Goal: Task Accomplishment & Management: Use online tool/utility

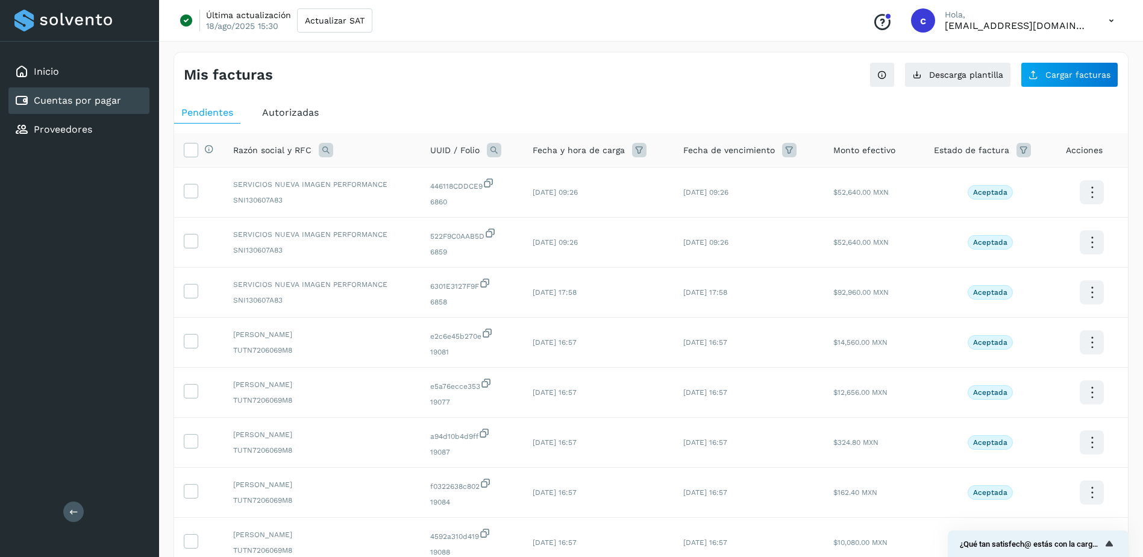
click at [958, 80] on button "Descarga plantilla" at bounding box center [958, 74] width 107 height 25
click at [61, 122] on div "Proveedores" at bounding box center [78, 129] width 141 height 27
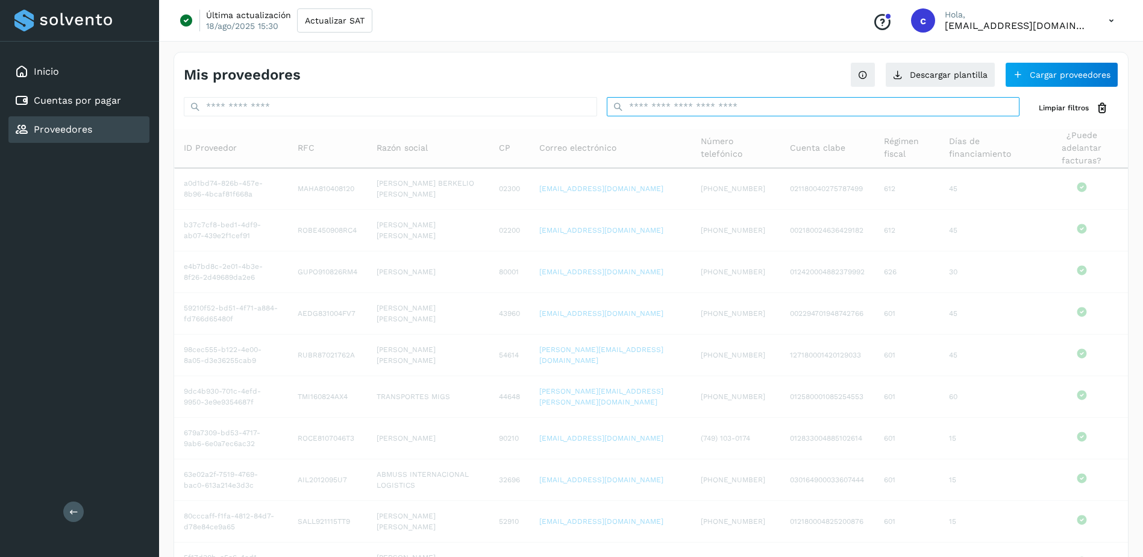
click at [700, 110] on input "text" at bounding box center [813, 106] width 413 height 19
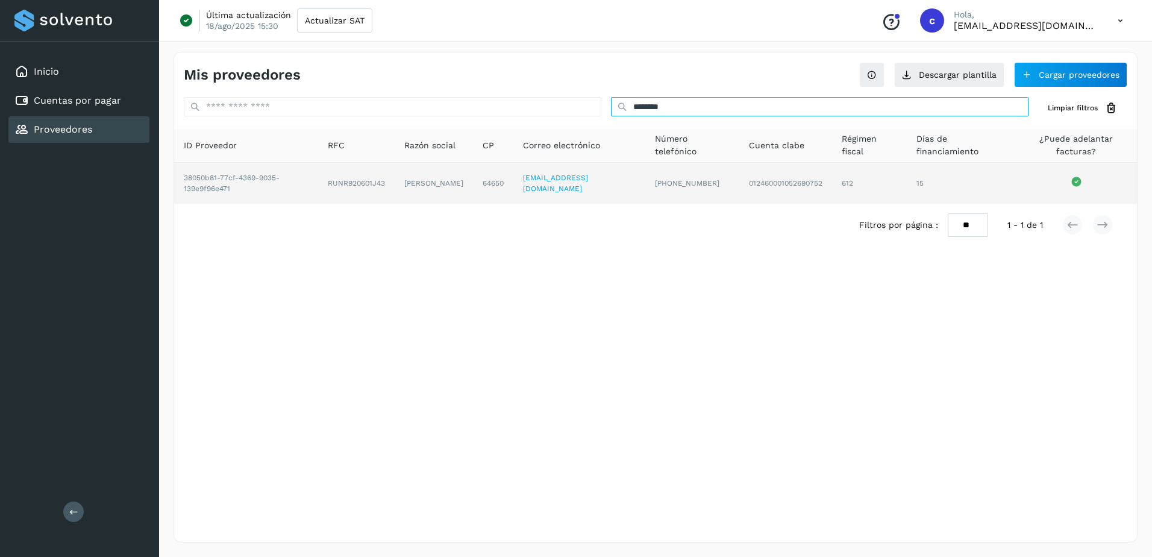
type input "********"
drag, startPoint x: 400, startPoint y: 171, endPoint x: 416, endPoint y: 184, distance: 20.9
click at [416, 184] on td "[PERSON_NAME]" at bounding box center [434, 183] width 78 height 41
click at [420, 188] on td "[PERSON_NAME]" at bounding box center [434, 183] width 78 height 41
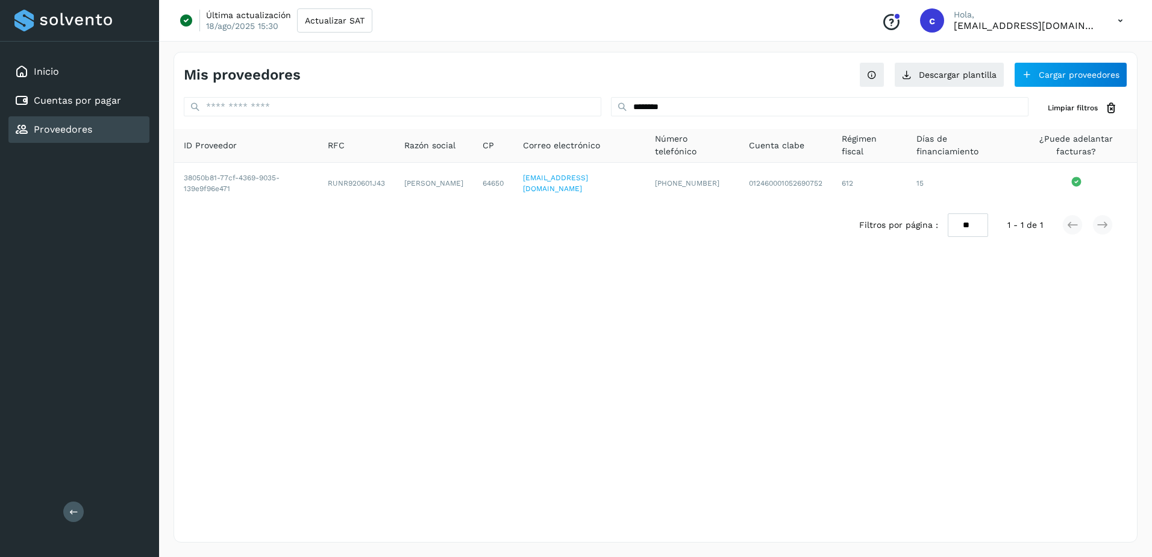
copy td "[PERSON_NAME]"
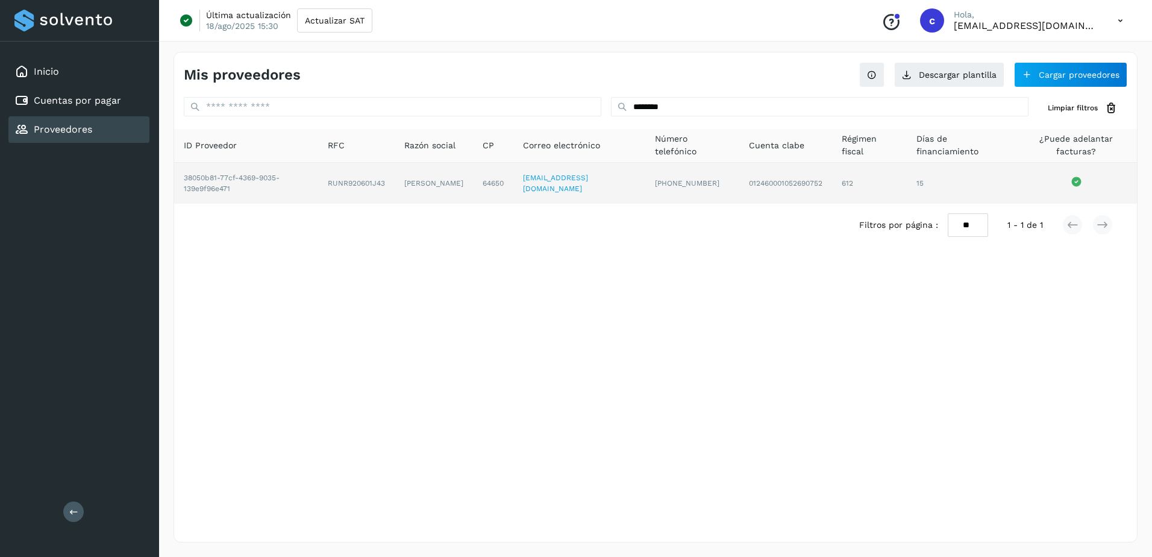
click at [318, 192] on td "RUNR920601J43" at bounding box center [356, 183] width 77 height 41
drag, startPoint x: 316, startPoint y: 189, endPoint x: 382, endPoint y: 194, distance: 65.9
click at [382, 194] on td "RUNR920601J43" at bounding box center [356, 183] width 77 height 41
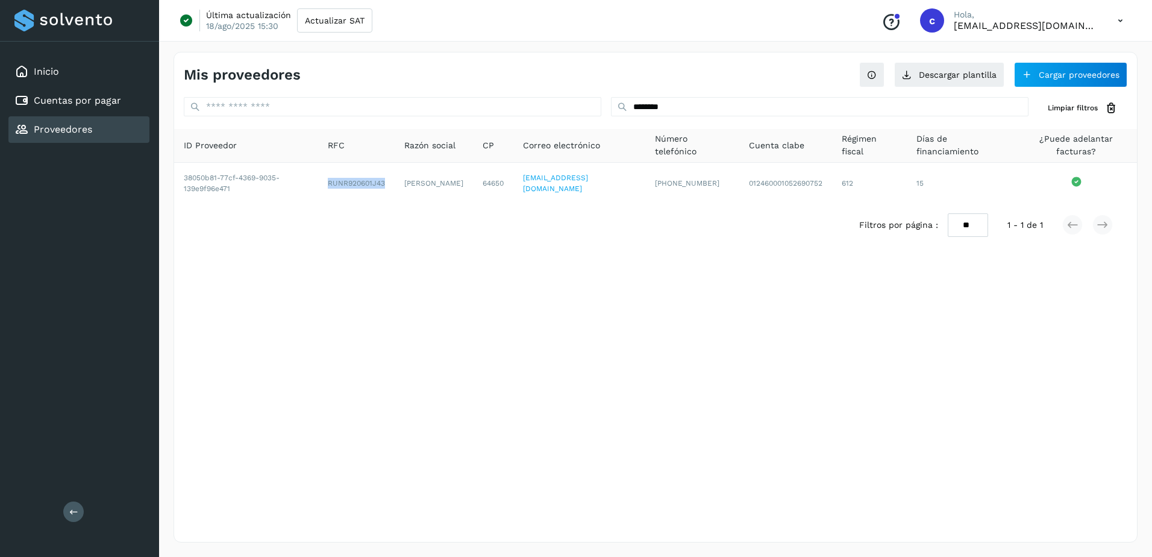
copy td "RUNR920601J43"
click at [113, 108] on div "Cuentas por pagar" at bounding box center [78, 100] width 141 height 27
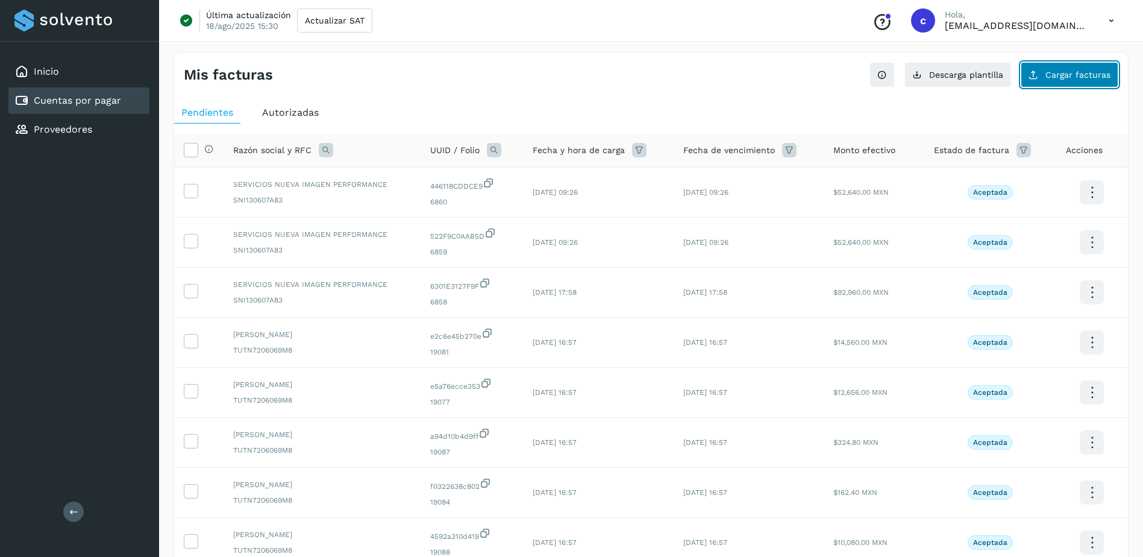
click at [1068, 74] on span "Cargar facturas" at bounding box center [1078, 75] width 65 height 8
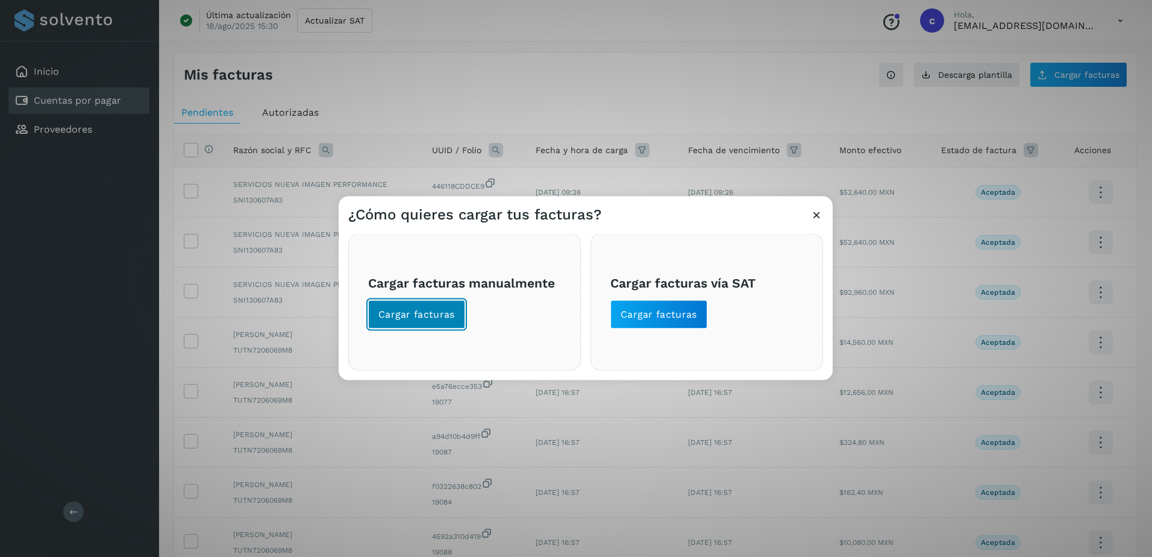
click at [412, 305] on button "Cargar facturas" at bounding box center [416, 314] width 97 height 29
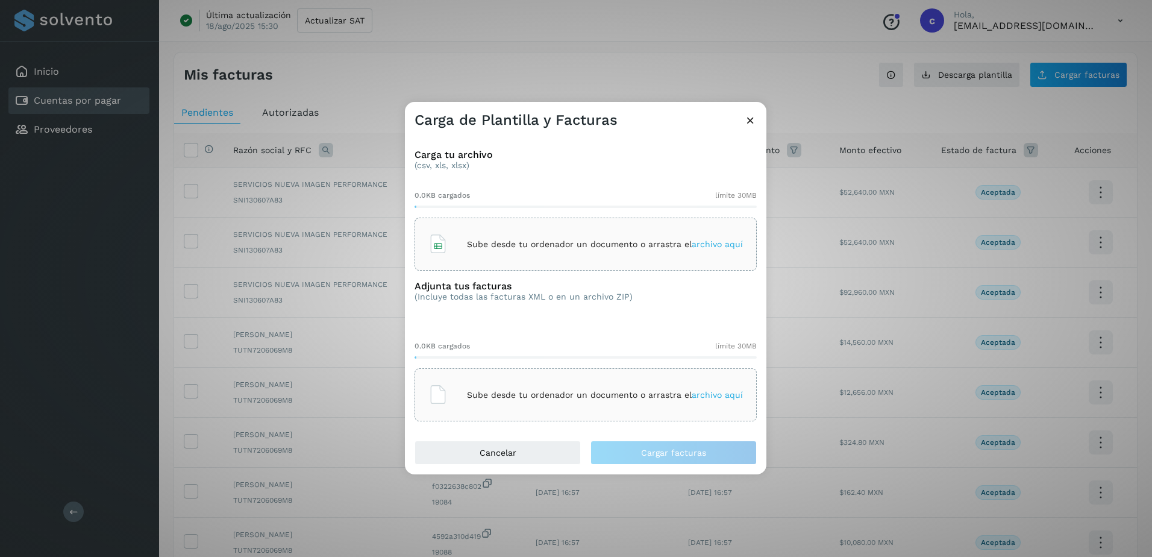
click at [523, 233] on div "Sube desde tu ordenador un documento o arrastra el archivo aquí" at bounding box center [586, 244] width 315 height 33
click at [597, 388] on div "Sube desde tu ordenador un documento o arrastra el archivo aquí" at bounding box center [586, 394] width 315 height 33
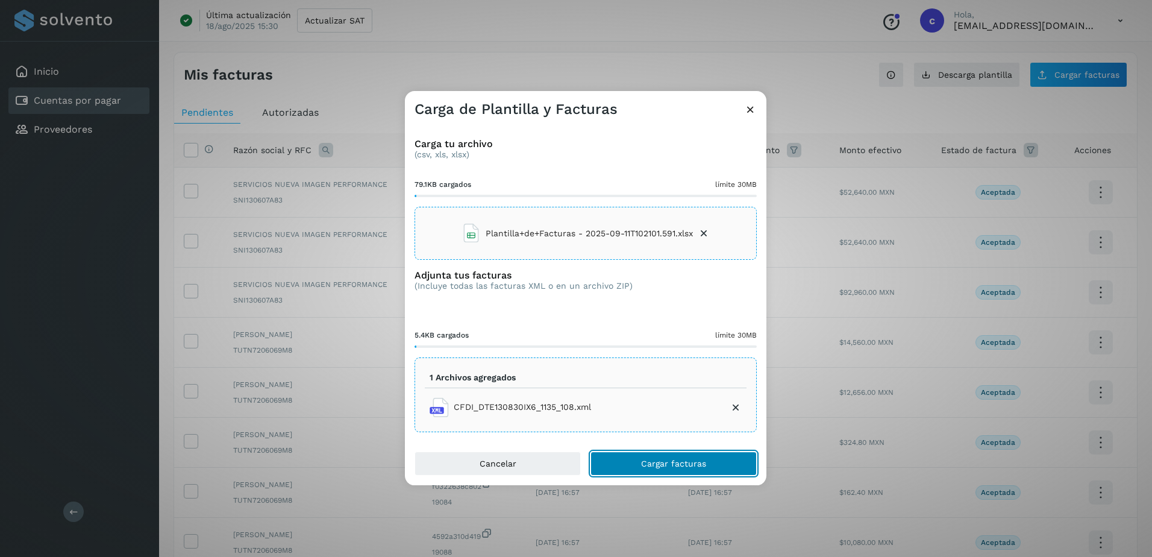
click at [638, 459] on button "Cargar facturas" at bounding box center [674, 463] width 166 height 24
